Goal: Transaction & Acquisition: Book appointment/travel/reservation

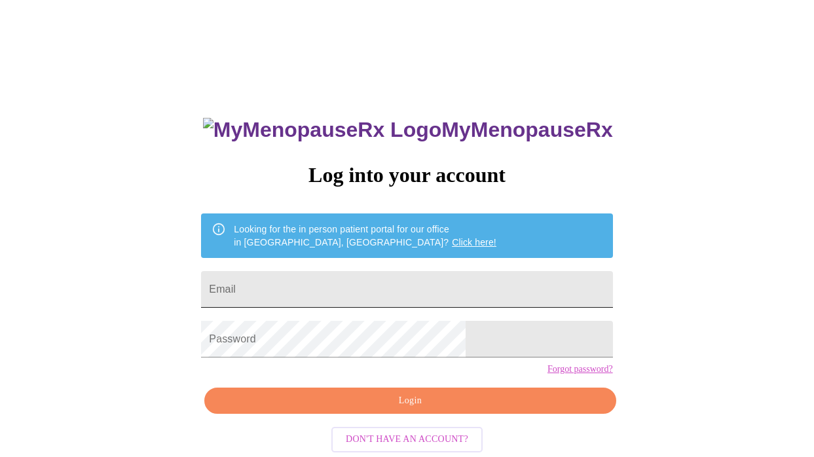
click at [383, 279] on input "Email" at bounding box center [406, 289] width 411 height 37
type input "[EMAIL_ADDRESS][DOMAIN_NAME]"
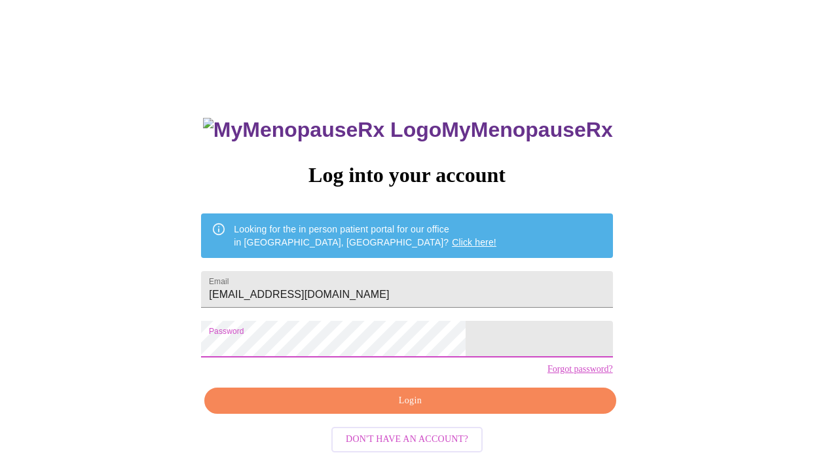
click at [408, 409] on span "Login" at bounding box center [409, 401] width 381 height 16
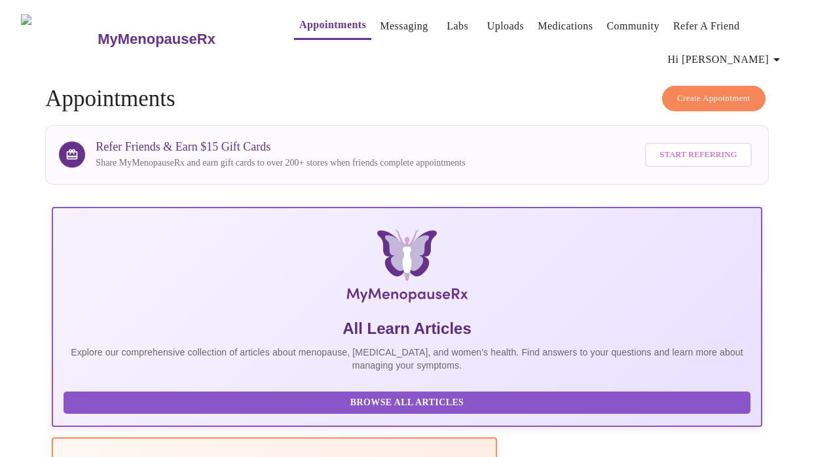
click at [712, 93] on span "Create Appointment" at bounding box center [713, 98] width 73 height 15
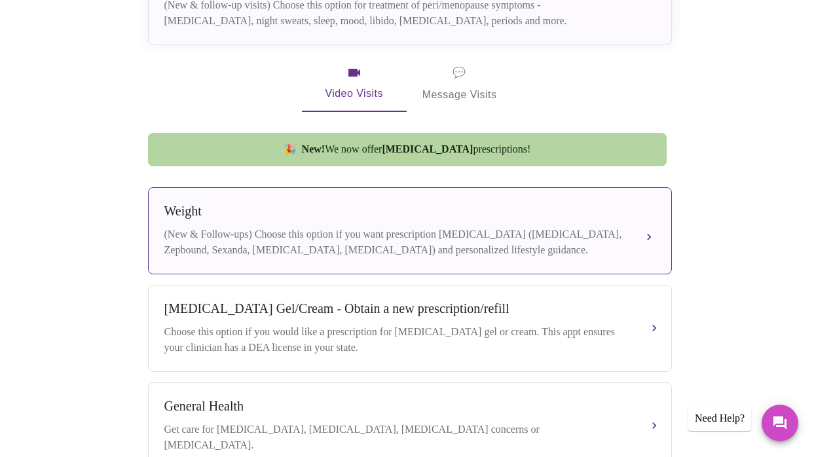
scroll to position [390, 0]
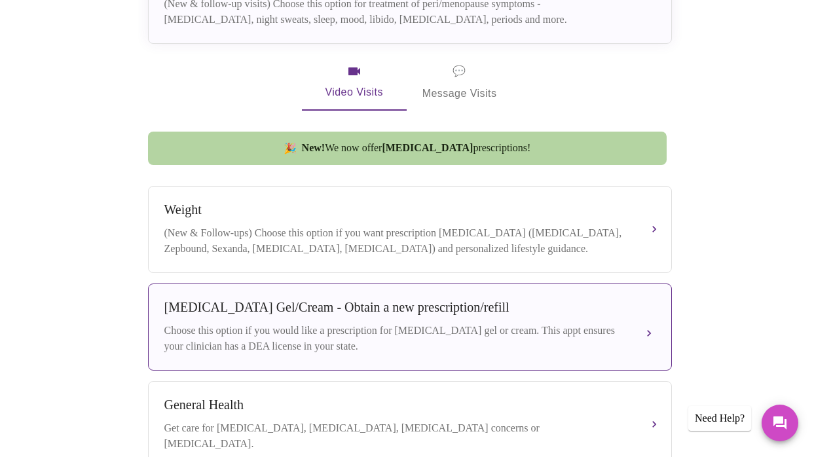
click at [466, 327] on div "Choose this option if you would like a prescription for [MEDICAL_DATA] gel or c…" at bounding box center [396, 338] width 465 height 31
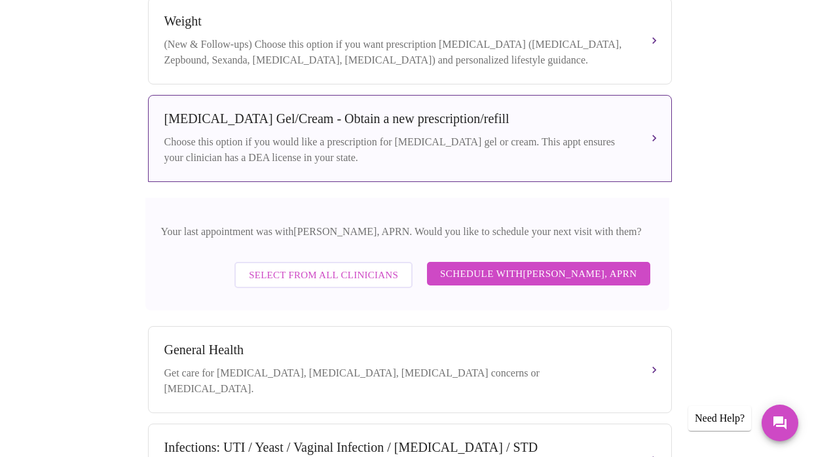
scroll to position [580, 0]
click at [510, 271] on span "Schedule with [PERSON_NAME], APRN" at bounding box center [538, 273] width 197 height 17
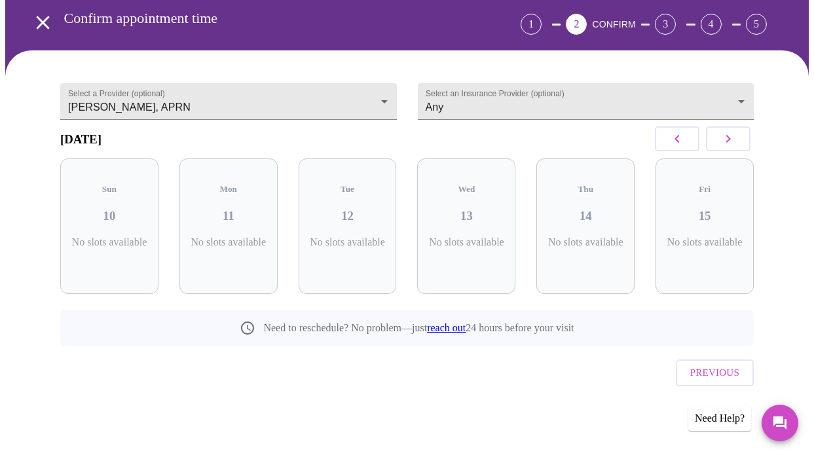
scroll to position [54, 0]
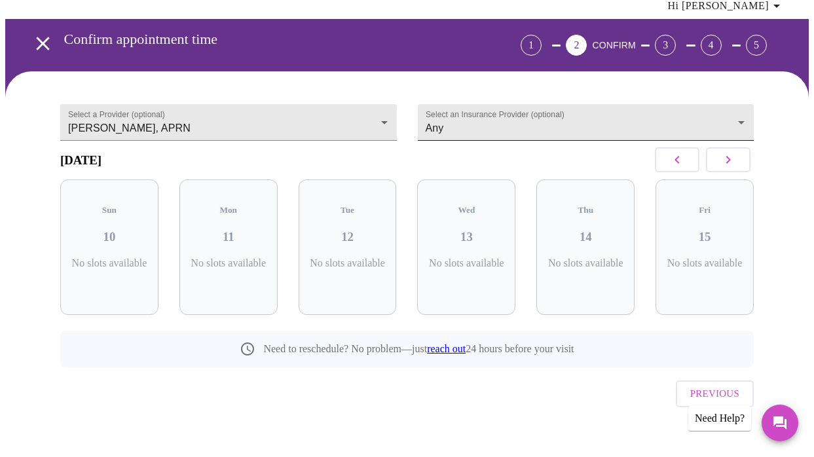
click at [747, 113] on body "MyMenopauseRx Appointments Messaging Labs Uploads Medications Community Refer a…" at bounding box center [407, 212] width 804 height 521
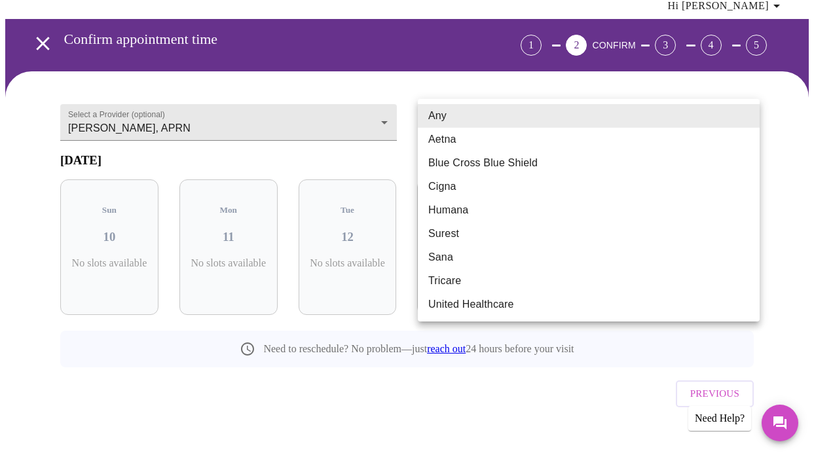
click at [747, 113] on li "Any" at bounding box center [589, 116] width 342 height 24
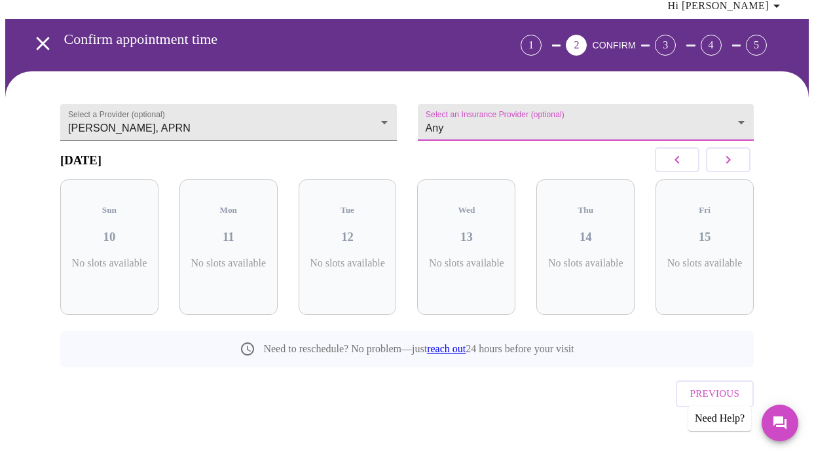
click at [734, 168] on icon "button" at bounding box center [729, 160] width 16 height 16
click at [383, 115] on body "MyMenopauseRx Appointments Messaging Labs Uploads Medications Community Refer a…" at bounding box center [407, 212] width 804 height 521
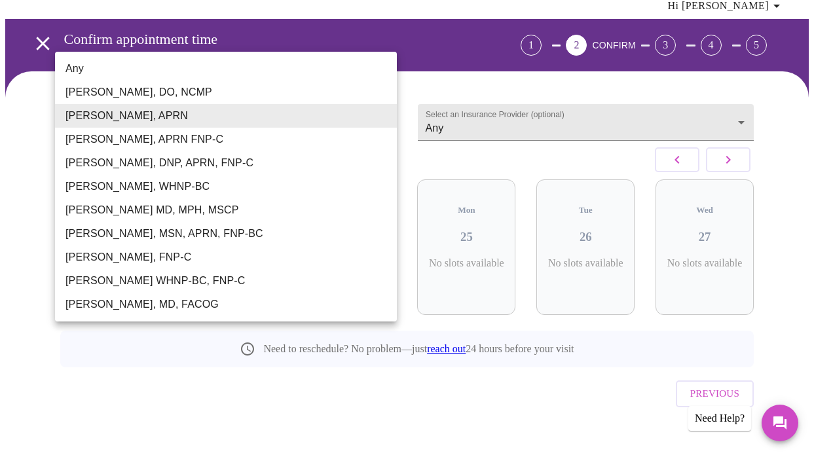
click at [80, 69] on li "Any" at bounding box center [226, 69] width 342 height 24
type input "Any"
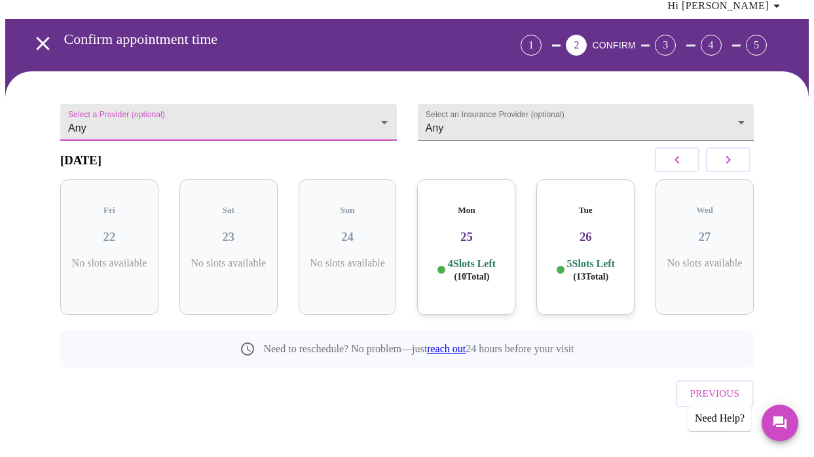
click at [685, 166] on icon "button" at bounding box center [678, 160] width 16 height 16
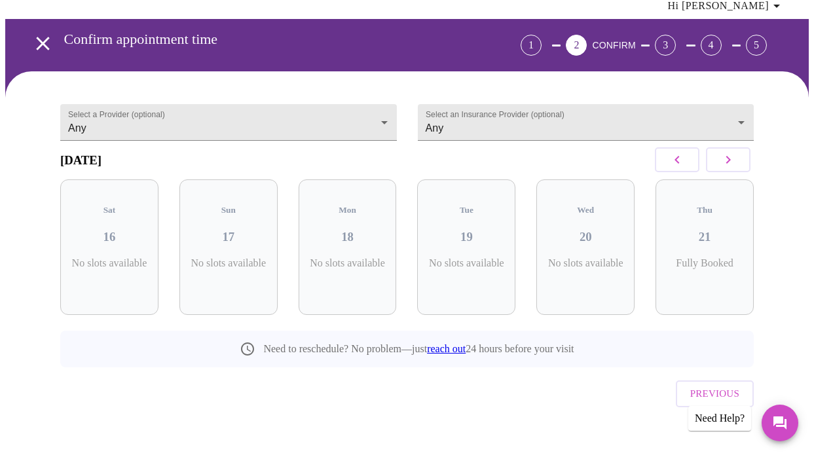
click at [685, 166] on icon "button" at bounding box center [678, 160] width 16 height 16
click at [736, 167] on icon "button" at bounding box center [729, 160] width 16 height 16
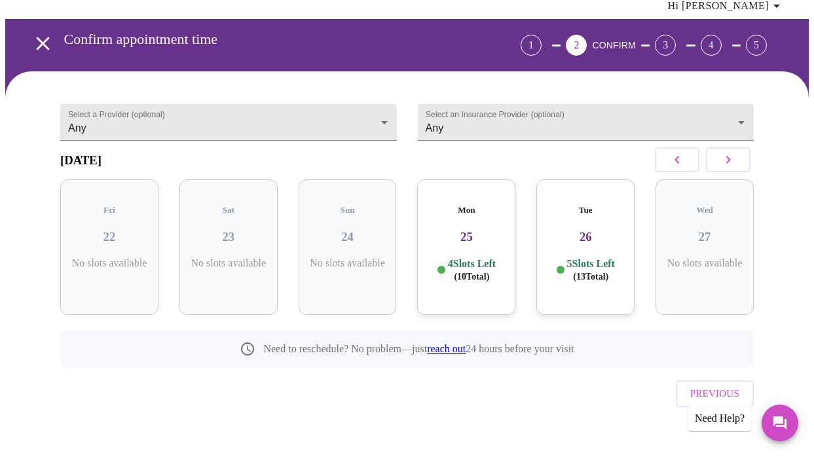
click at [468, 264] on p "4 Slots Left ( 10 Total)" at bounding box center [472, 270] width 48 height 26
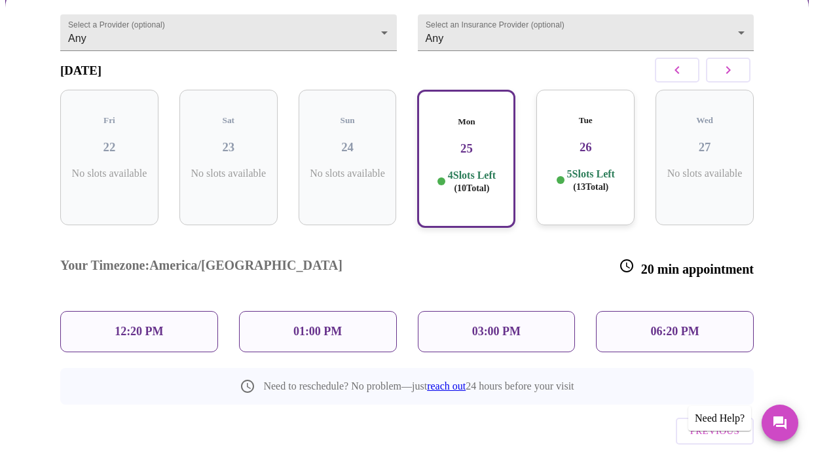
scroll to position [155, 0]
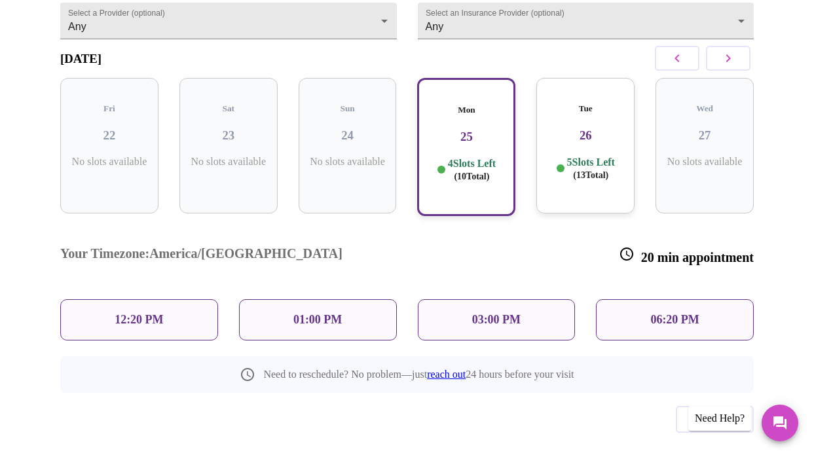
click at [588, 156] on p "5 Slots Left ( 13 Total)" at bounding box center [591, 169] width 48 height 26
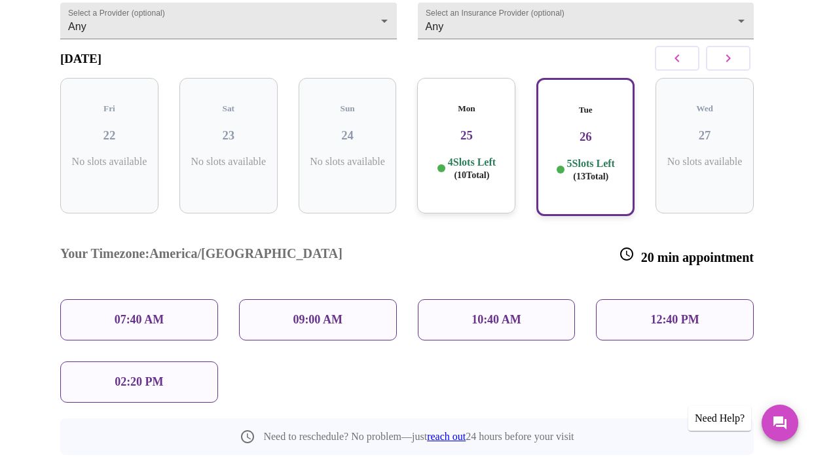
click at [466, 156] on p "4 Slots Left ( 10 Total)" at bounding box center [472, 169] width 48 height 26
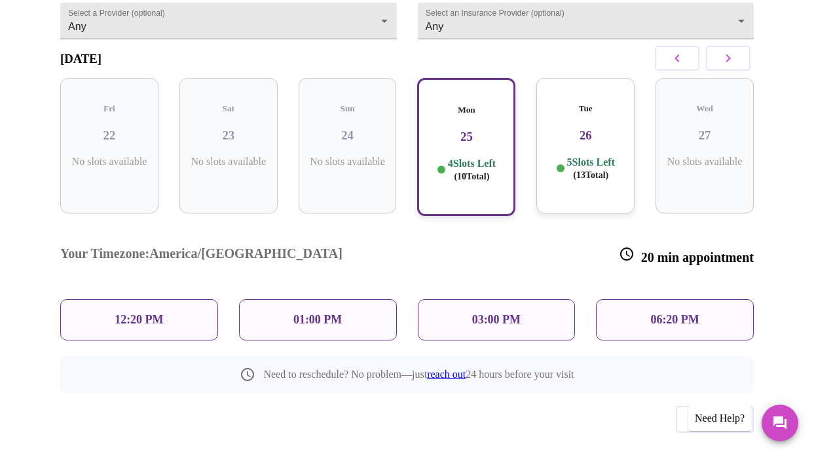
click at [493, 313] on p "03:00 PM" at bounding box center [496, 320] width 48 height 14
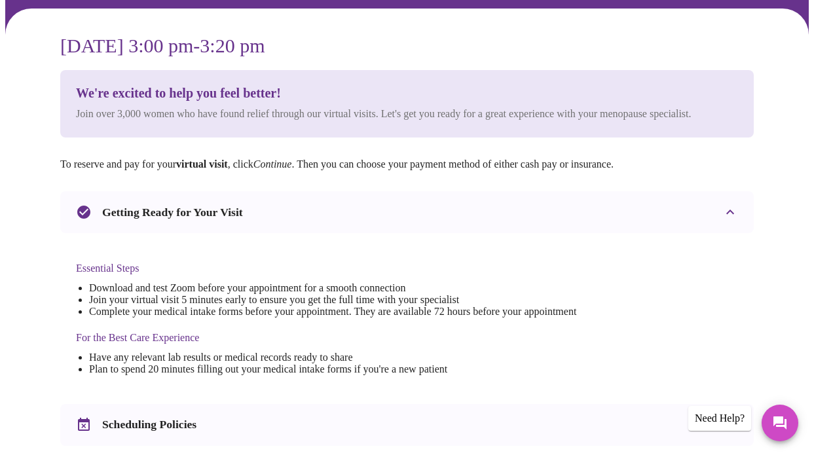
scroll to position [0, 0]
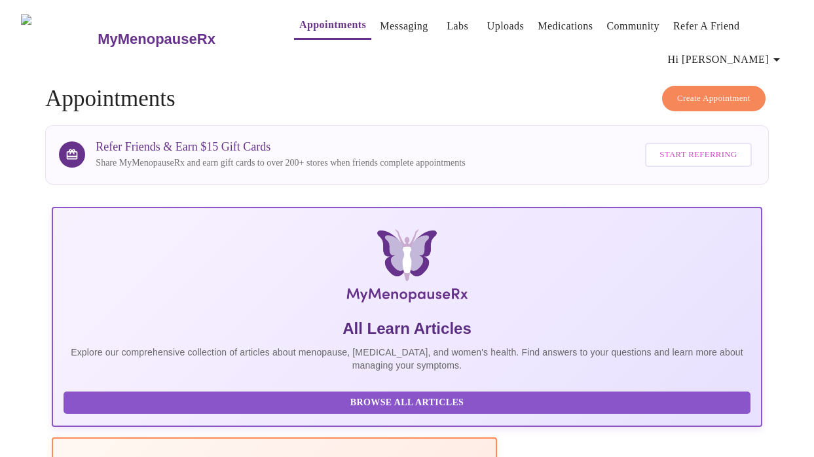
click at [712, 92] on span "Create Appointment" at bounding box center [713, 98] width 73 height 15
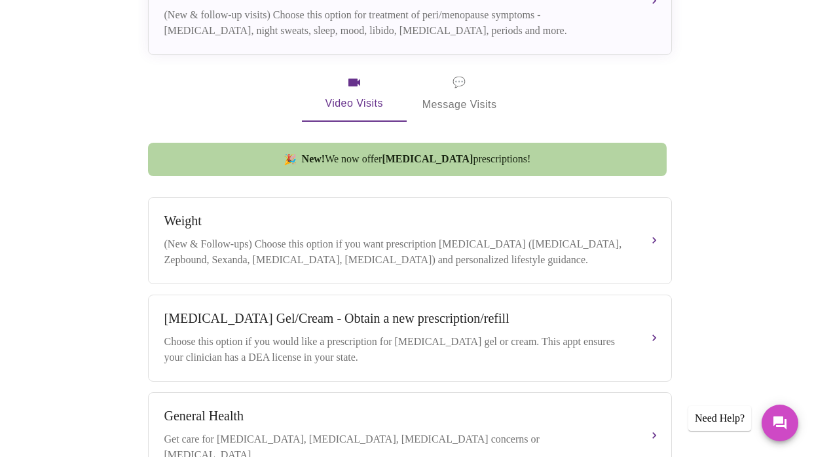
scroll to position [397, 0]
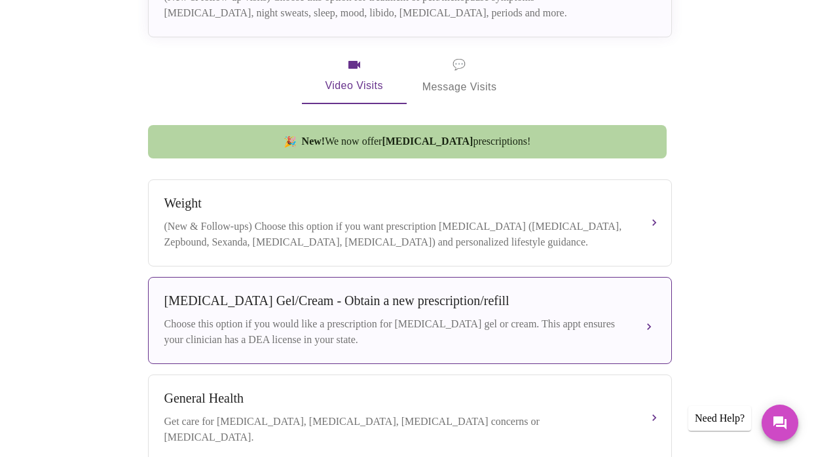
click at [645, 313] on button "[MEDICAL_DATA] Gel/Cream - Obtain a new prescription/refill Choose this option …" at bounding box center [410, 320] width 524 height 87
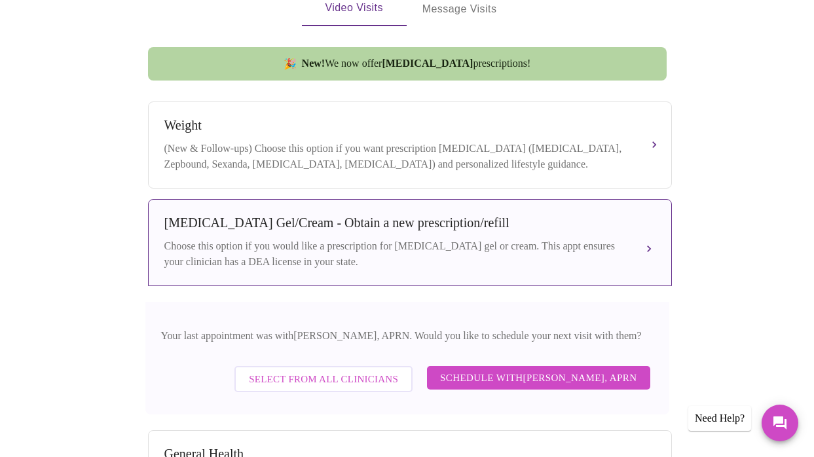
scroll to position [476, 0]
click at [378, 381] on span "Select from All Clinicians" at bounding box center [323, 378] width 149 height 17
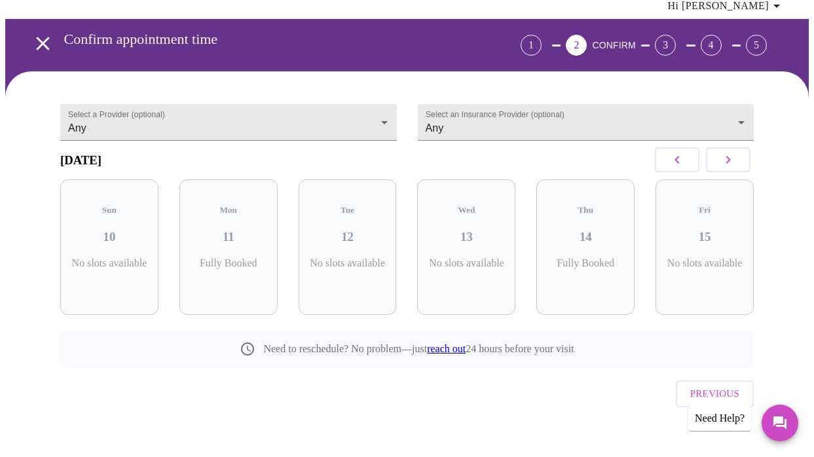
click at [731, 163] on icon "button" at bounding box center [729, 160] width 5 height 8
click at [477, 272] on span "( 10 Total)" at bounding box center [471, 277] width 35 height 10
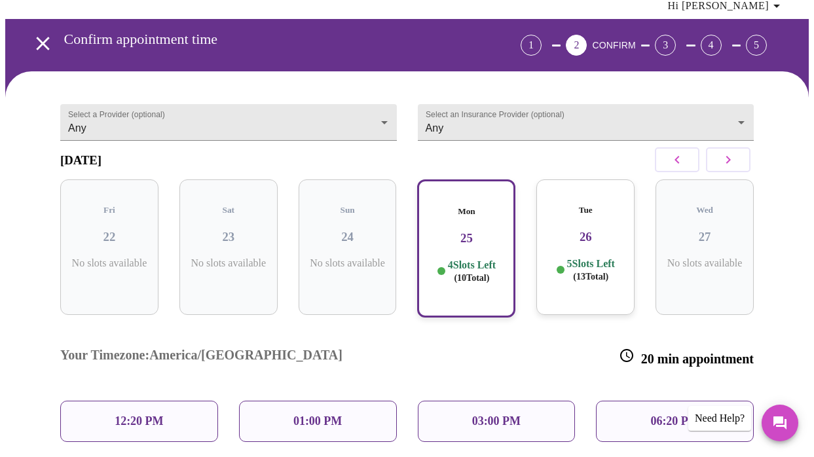
click at [483, 415] on p "03:00 PM" at bounding box center [496, 422] width 48 height 14
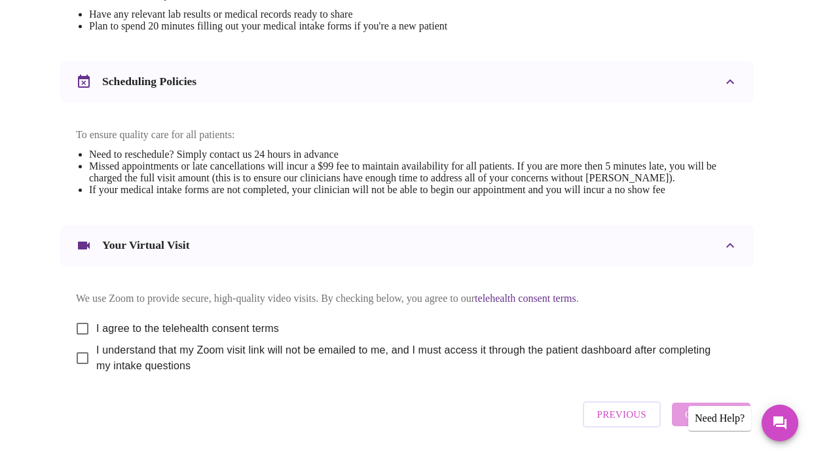
scroll to position [463, 0]
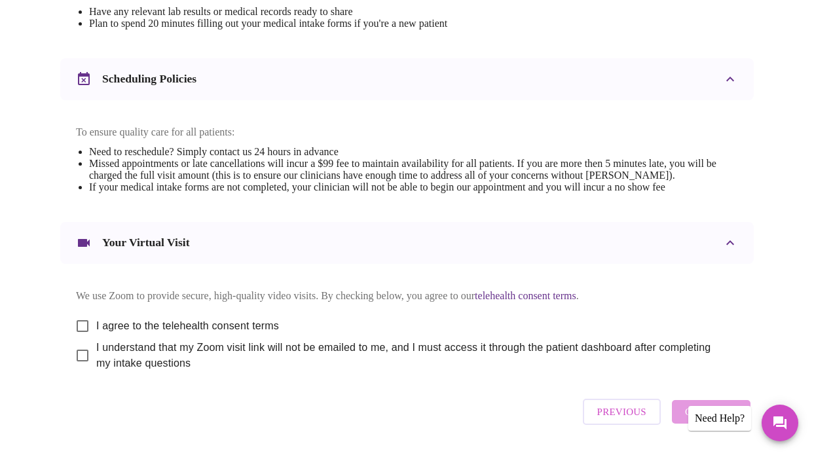
click at [77, 340] on input "I agree to the telehealth consent terms" at bounding box center [83, 326] width 28 height 28
checkbox input "true"
click at [74, 369] on input "I understand that my Zoom visit link will not be emailed to me, and I must acce…" at bounding box center [83, 356] width 28 height 28
checkbox input "true"
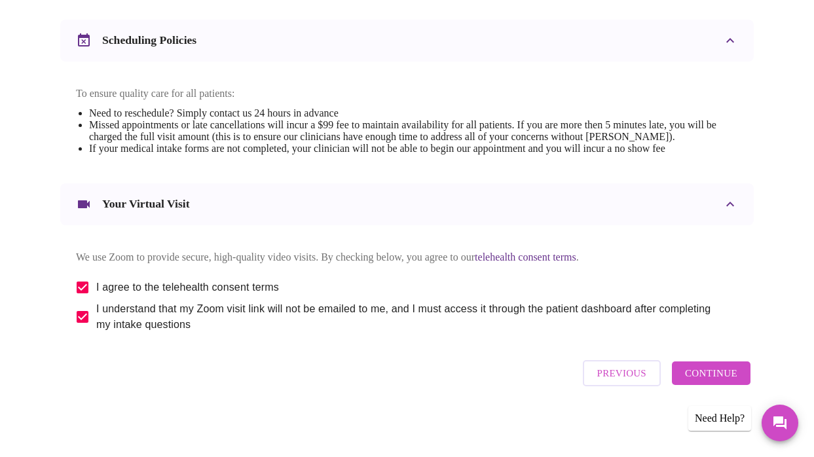
click at [702, 377] on span "Continue" at bounding box center [711, 373] width 52 height 17
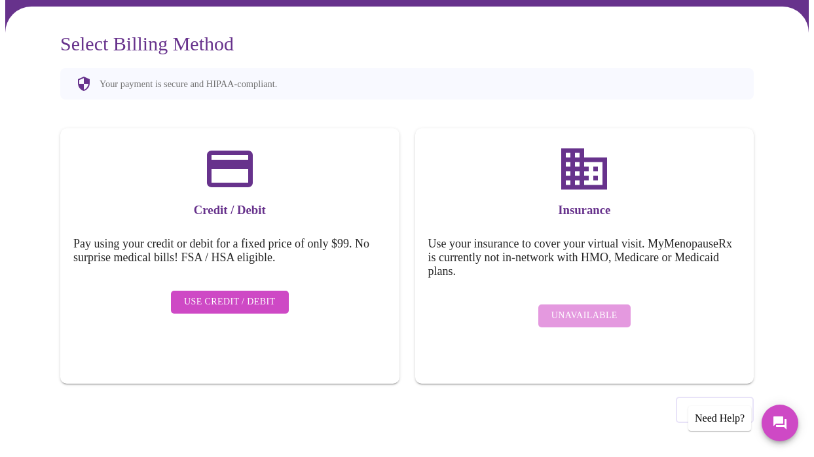
click at [227, 294] on span "Use Credit / Debit" at bounding box center [230, 302] width 92 height 16
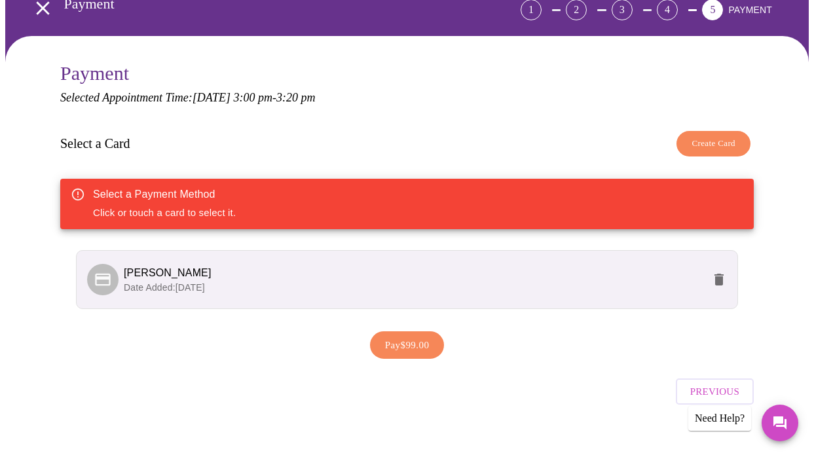
scroll to position [90, 0]
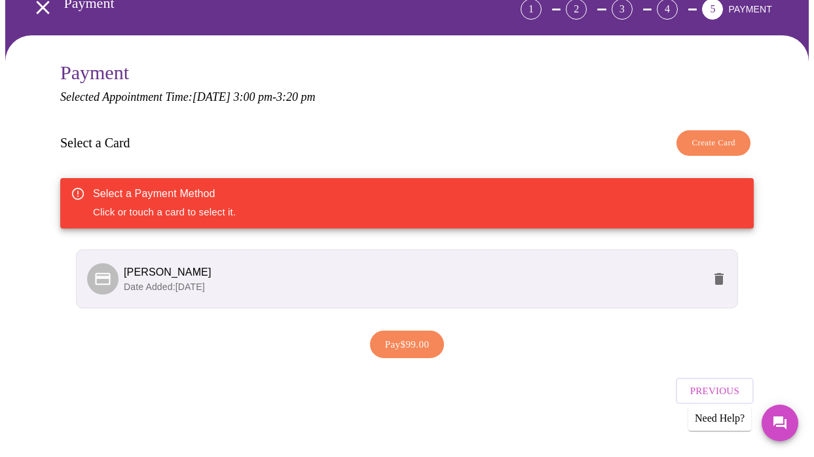
click at [716, 140] on span "Create Card" at bounding box center [714, 143] width 44 height 15
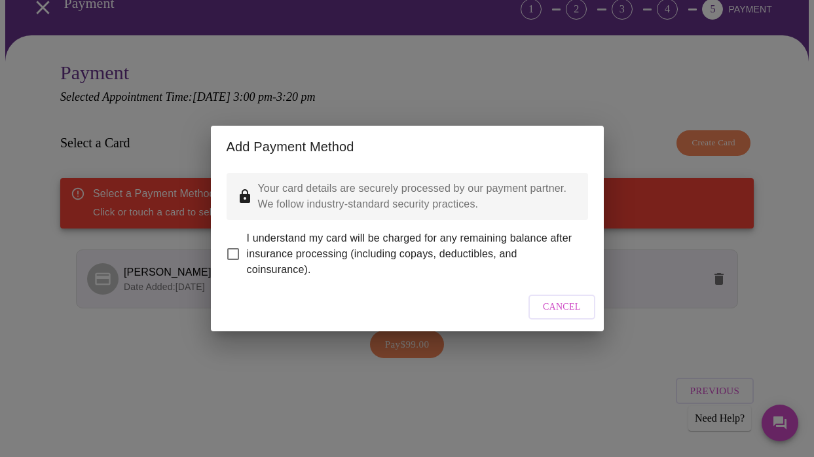
click at [236, 241] on input "I understand my card will be charged for any remaining balance after insurance …" at bounding box center [233, 254] width 28 height 28
checkbox input "true"
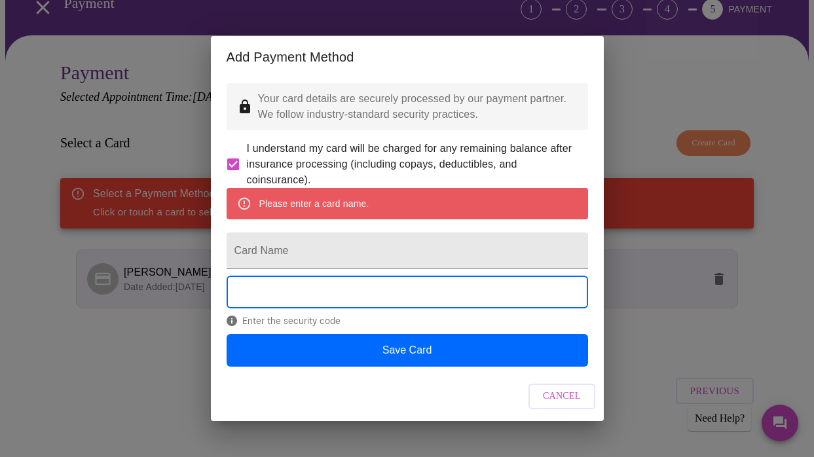
scroll to position [0, 0]
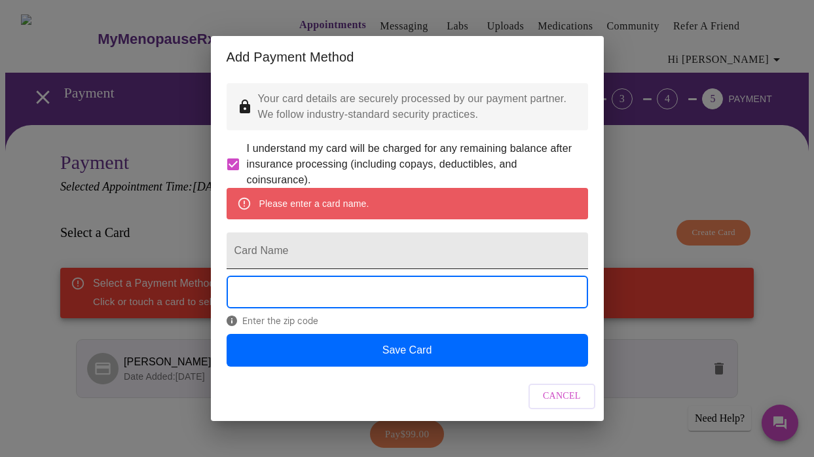
click at [329, 254] on input "Card Name" at bounding box center [408, 251] width 362 height 37
type input "[PERSON_NAME]"
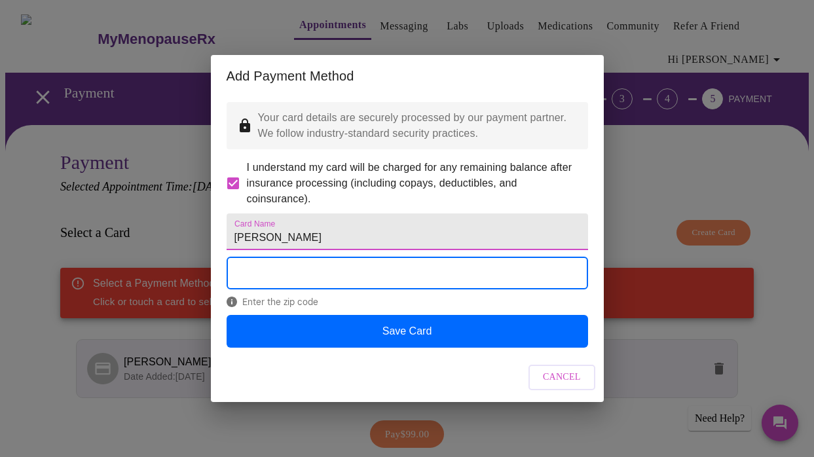
click at [297, 307] on span "Enter the zip code" at bounding box center [408, 302] width 362 height 10
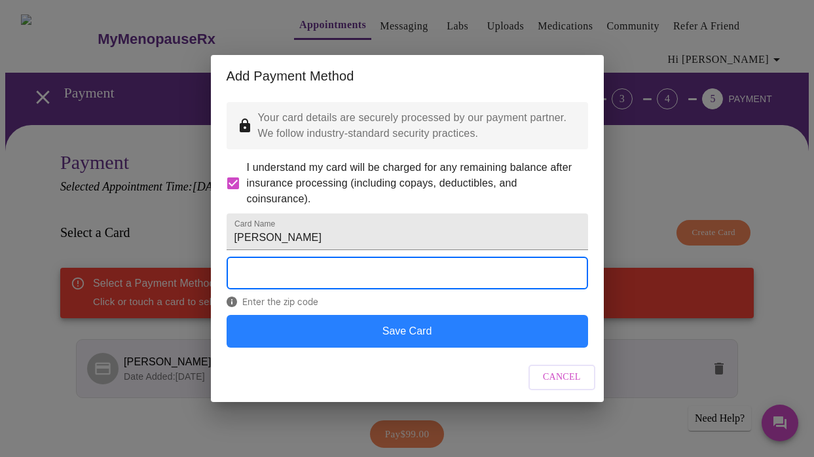
click at [411, 348] on button "Save Card" at bounding box center [408, 331] width 362 height 33
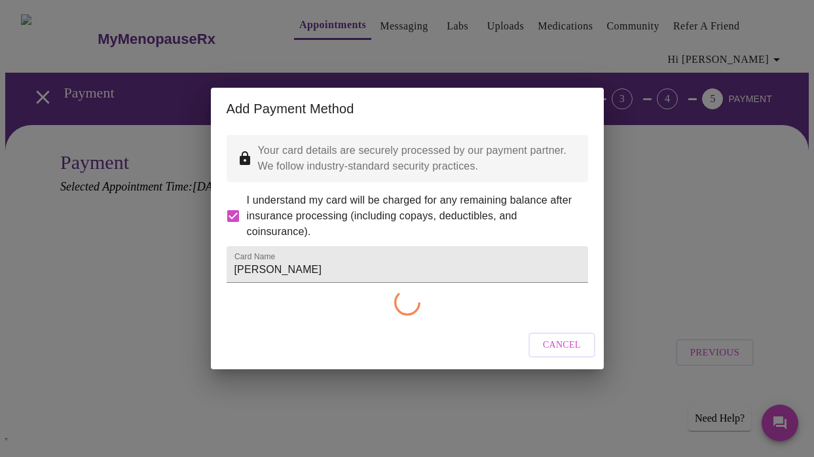
checkbox input "false"
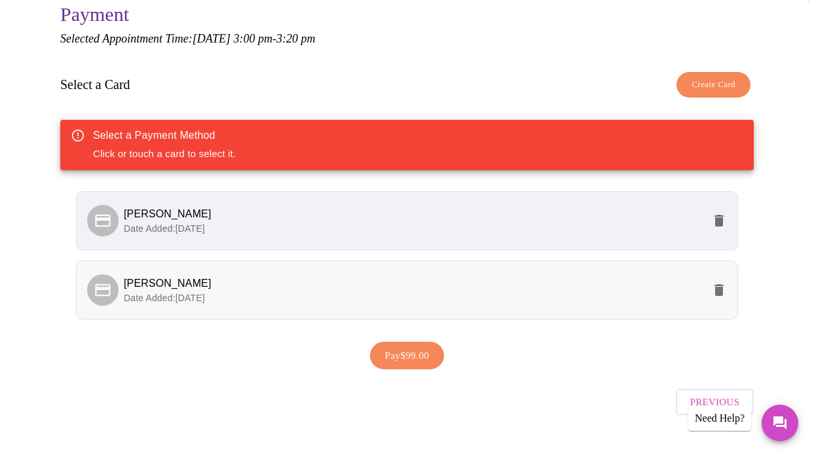
scroll to position [166, 0]
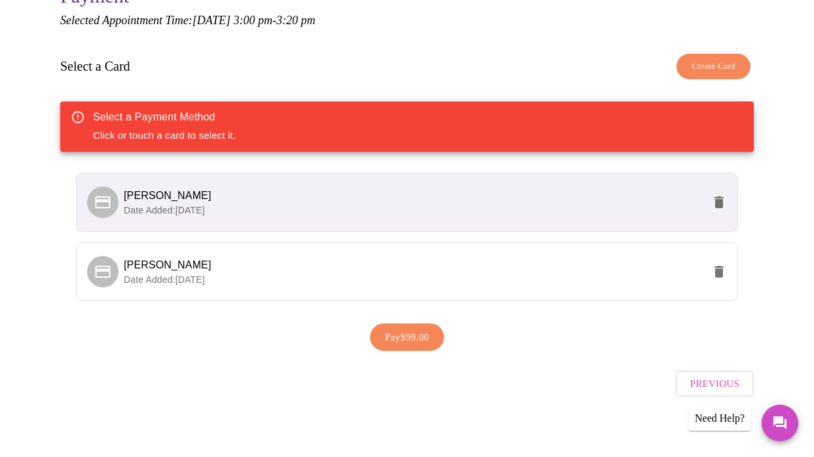
click at [164, 199] on span "[PERSON_NAME]" at bounding box center [414, 196] width 580 height 16
click at [180, 274] on span "Date Added: [DATE]" at bounding box center [164, 279] width 81 height 10
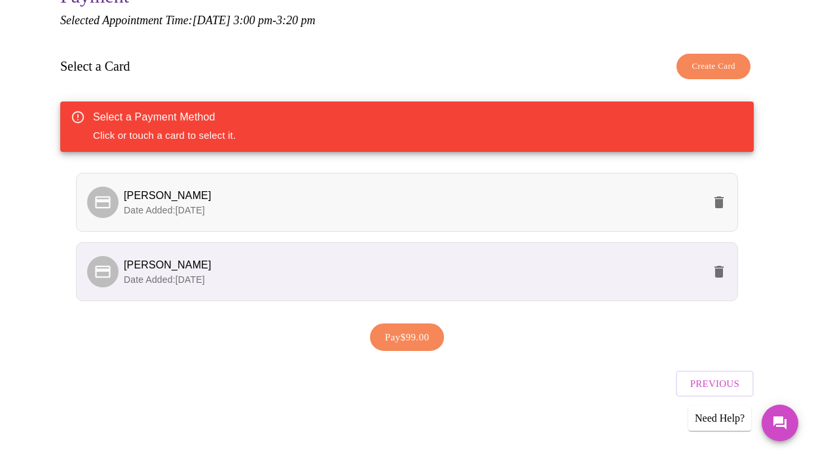
click at [95, 197] on icon at bounding box center [102, 202] width 15 height 12
click at [95, 268] on icon at bounding box center [102, 271] width 15 height 12
click at [413, 332] on span "Pay $99.00" at bounding box center [407, 337] width 45 height 17
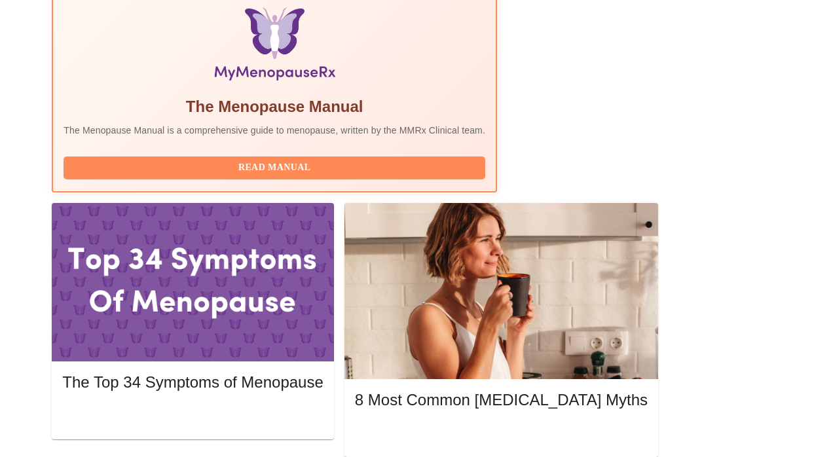
scroll to position [453, 0]
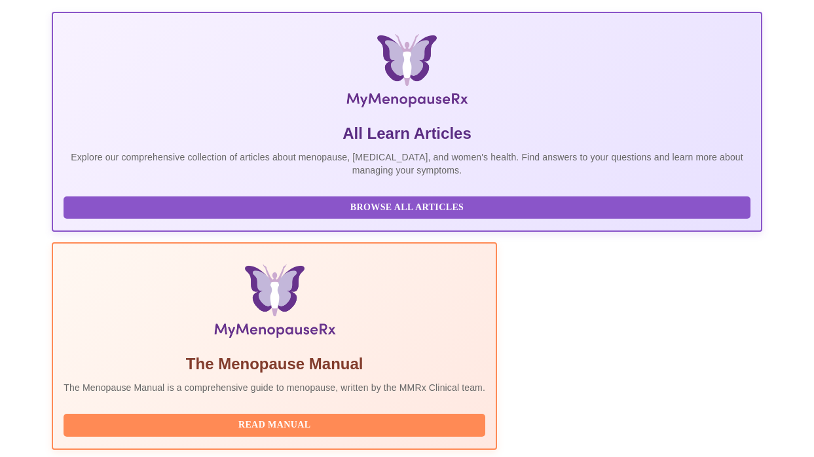
scroll to position [337, 0]
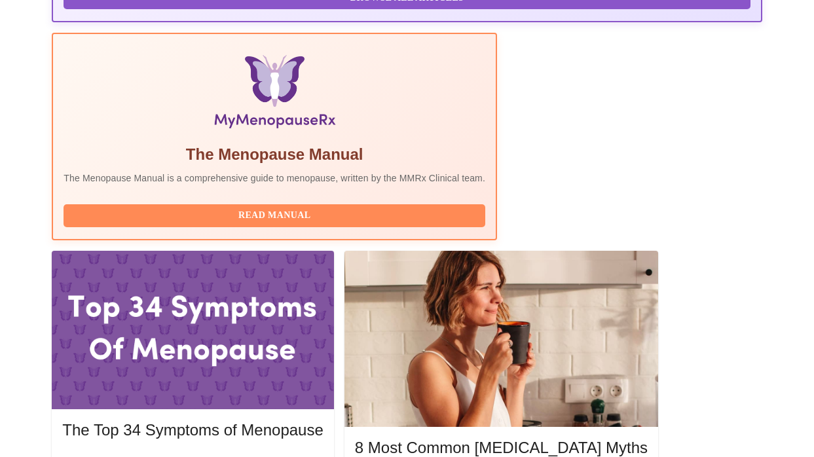
scroll to position [424, 0]
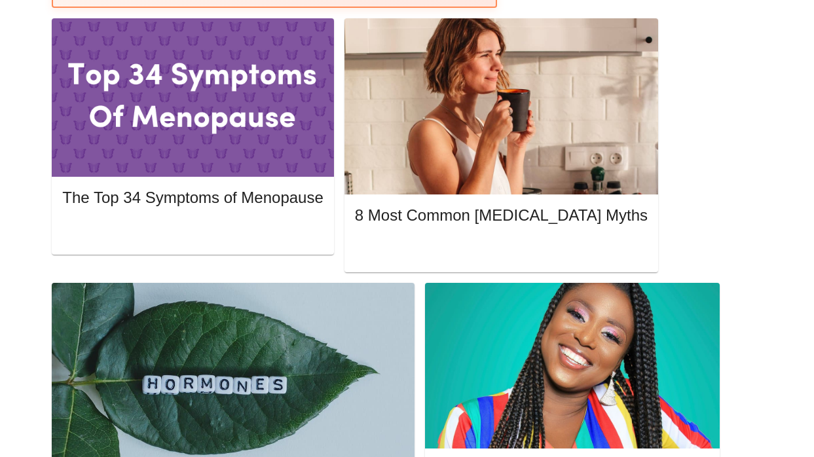
scroll to position [0, 0]
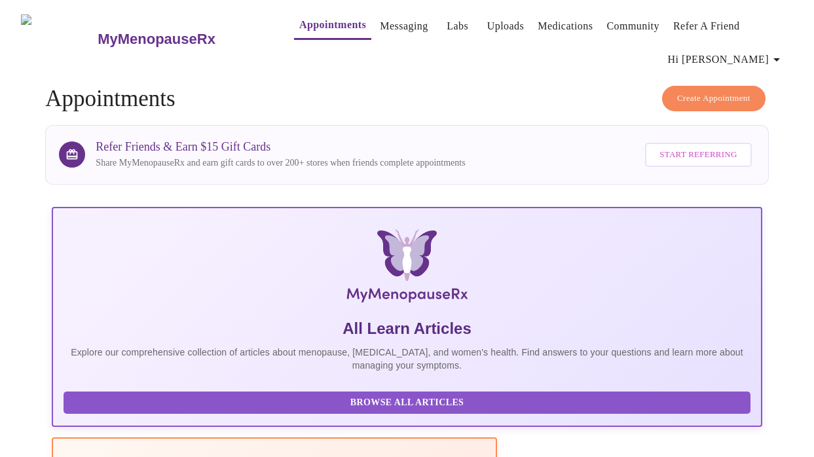
click at [757, 52] on span "Hi [PERSON_NAME]" at bounding box center [726, 59] width 117 height 18
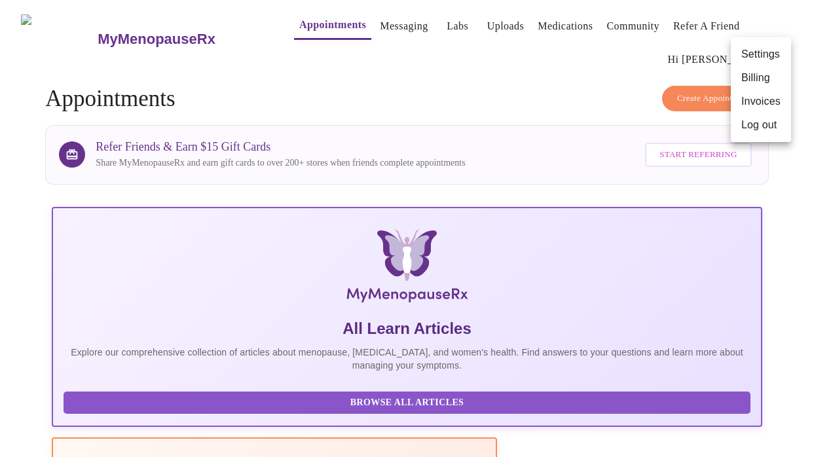
click at [510, 82] on div at bounding box center [407, 228] width 814 height 457
